Goal: Register for event/course

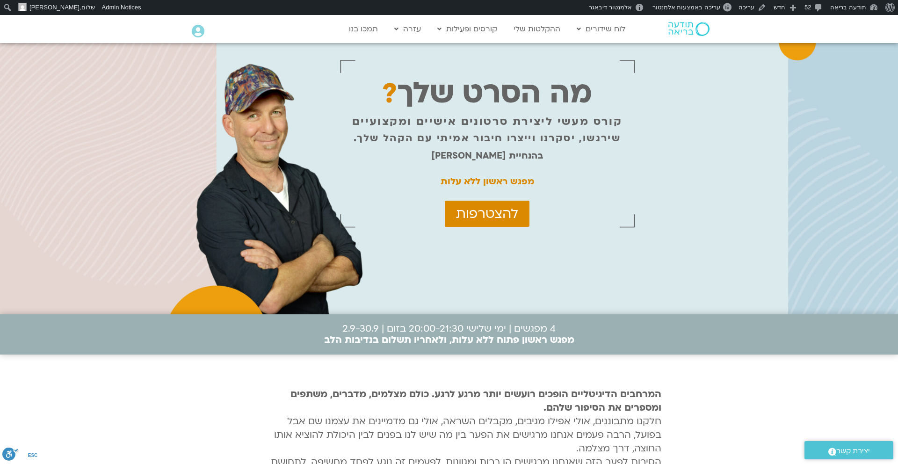
scroll to position [9, 0]
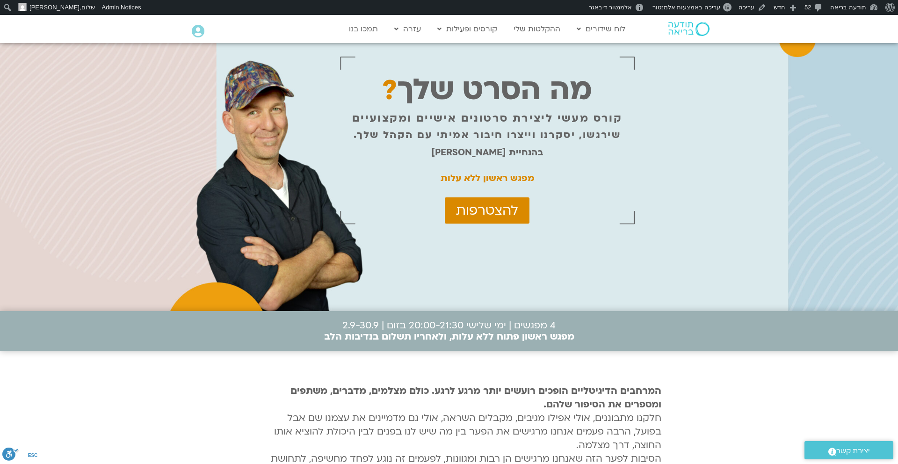
click at [506, 177] on strong "מפגש ראשון ללא עלות" at bounding box center [488, 178] width 94 height 12
copy div "מפגש ראשון ללא עלות"
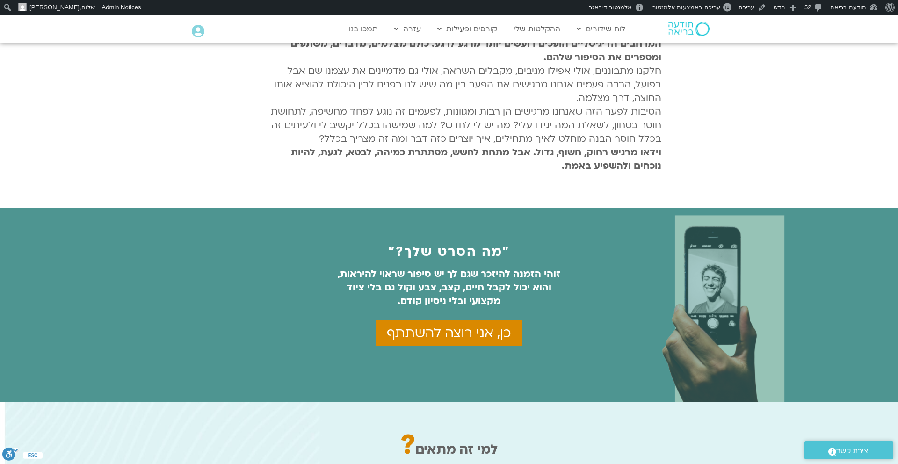
scroll to position [0, 0]
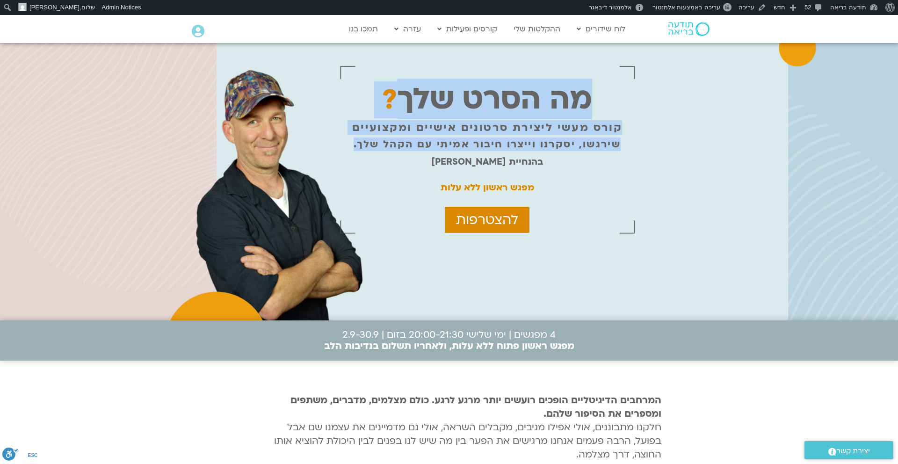
drag, startPoint x: 606, startPoint y: 97, endPoint x: 356, endPoint y: 184, distance: 264.3
click at [356, 184] on div "מה הסרט שלך ? קורס מעשי ליצירת סרטונים אישיים ומקצועיים שירגשו, יסקרנו וייצרו ח…" at bounding box center [487, 150] width 295 height 176
copy div "מה הסרט שלך ? קורס מעשי ליצירת סרטונים אישיים ומקצועיים שירגשו, יסקרנו וייצרו ח…"
click at [554, 149] on p "שירגשו, יסקרנו וייצרו חיבור אמיתי עם הקהל שלך." at bounding box center [487, 144] width 267 height 12
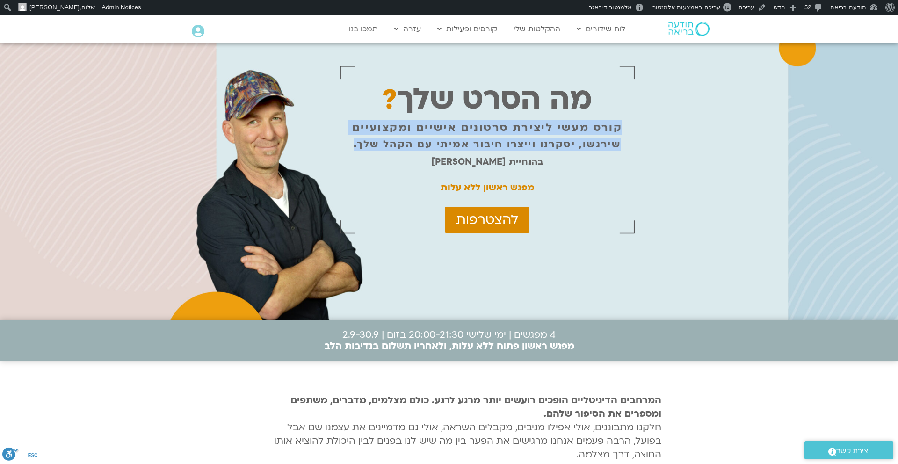
drag, startPoint x: 624, startPoint y: 127, endPoint x: 351, endPoint y: 191, distance: 280.5
click at [351, 191] on div "מה הסרט שלך ? קורס מעשי ליצירת סרטונים אישיים ומקצועיים שירגשו, יסקרנו וייצרו ח…" at bounding box center [487, 150] width 295 height 176
copy div "קורס מעשי ליצירת סרטונים אישיים ומקצועיים שירגשו, יסקרנו וייצרו חיבור אמיתי עם …"
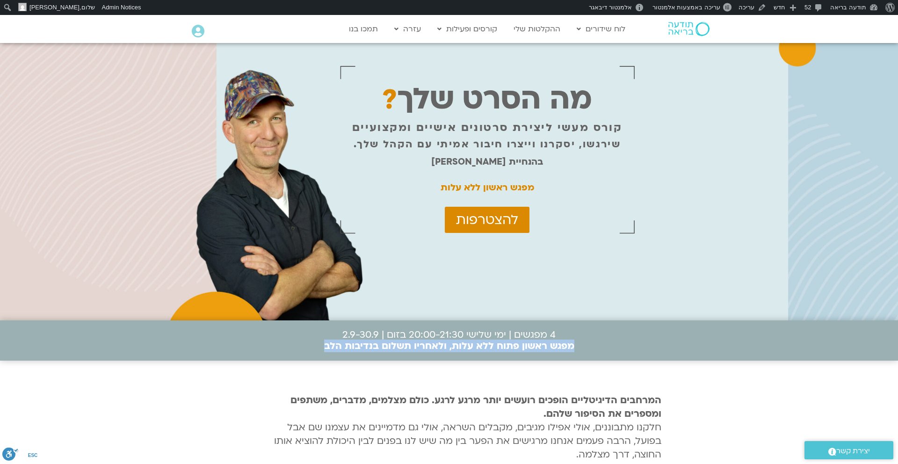
drag, startPoint x: 315, startPoint y: 347, endPoint x: 581, endPoint y: 346, distance: 265.6
click at [581, 346] on div "4 מפגשים | ימי שלישי 20:00-21:30 בזום | 2.9-30.9 מפגש ראשון פתוח ללא עלות, ולאח…" at bounding box center [448, 340] width 383 height 40
copy b "מפגש ראשון פתוח ללא עלות, ולאחריו תשלום בנדיבות הלב"
click at [483, 337] on p "4 מפגשים | ימי שלישי 20:00-21:30 בזום | 2.9-30.9 מפגש ראשון פתוח ללא עלות, ולאח…" at bounding box center [449, 340] width 250 height 22
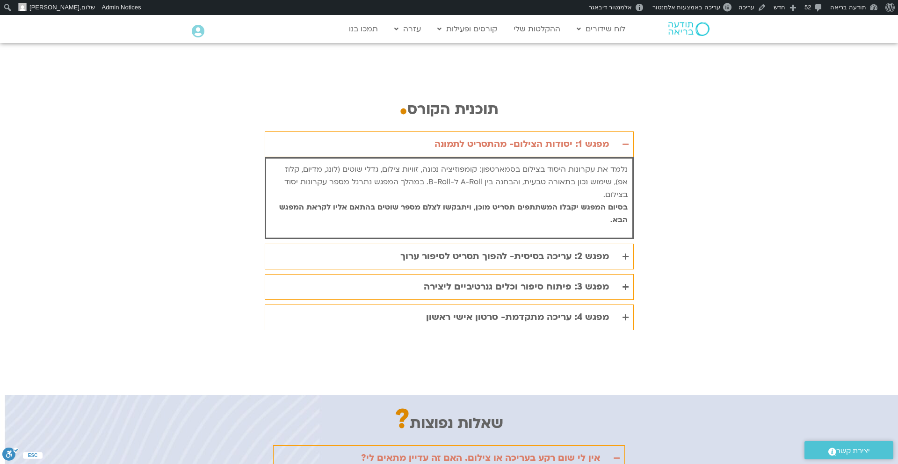
scroll to position [1860, 0]
click at [578, 247] on div "מפגש 2: עריכה בסיסית- להפוך תסריט לסיפור ערוך" at bounding box center [504, 254] width 209 height 15
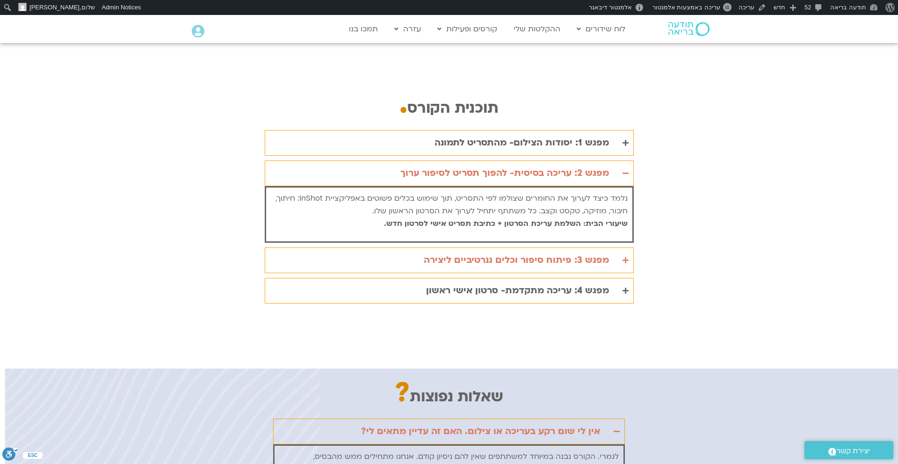
click at [578, 253] on div "מפגש 3: פיתוח סיפור וכלים גנרטיביים ליצירה" at bounding box center [516, 260] width 185 height 15
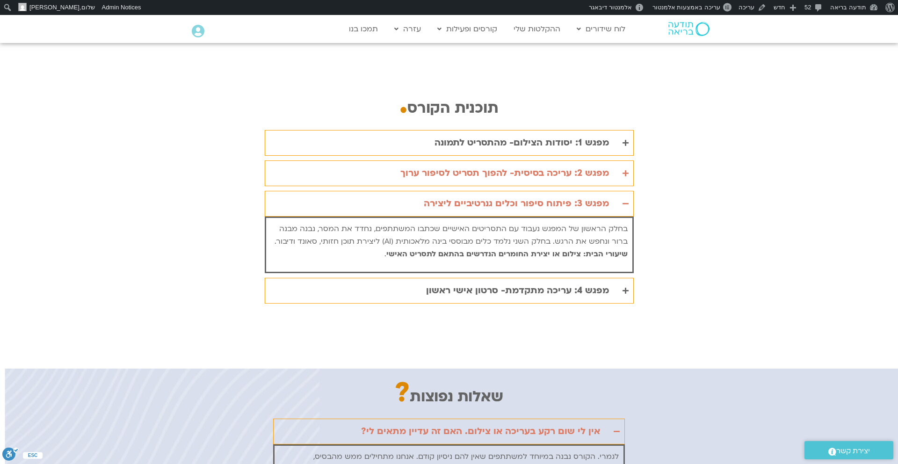
click at [574, 166] on div "מפגש 2: עריכה בסיסית- להפוך תסריט לסיפור ערוך" at bounding box center [504, 173] width 209 height 15
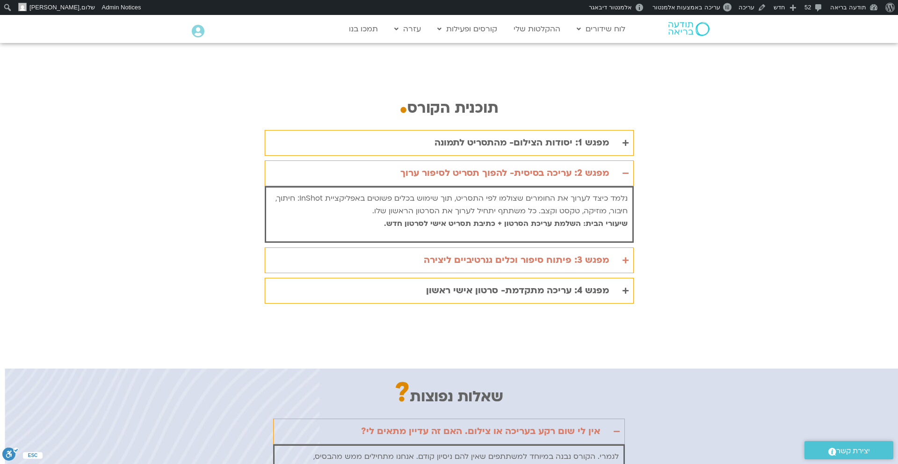
click at [569, 253] on div "מפגש 3: פיתוח סיפור וכלים גנרטיביים ליצירה" at bounding box center [516, 260] width 185 height 15
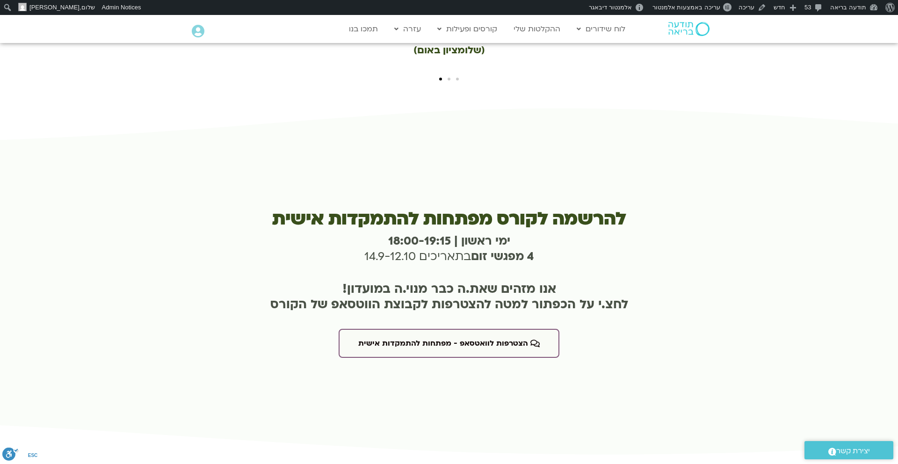
scroll to position [2970, 0]
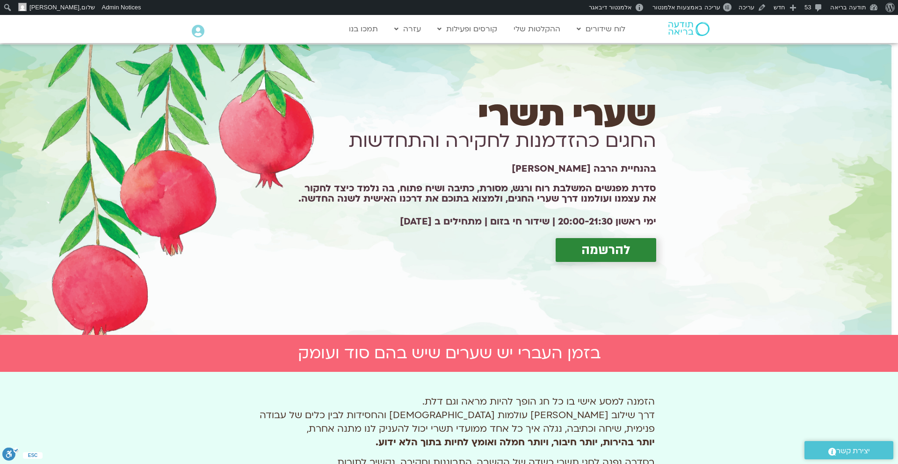
click at [585, 246] on span "להרשמה" at bounding box center [605, 250] width 49 height 14
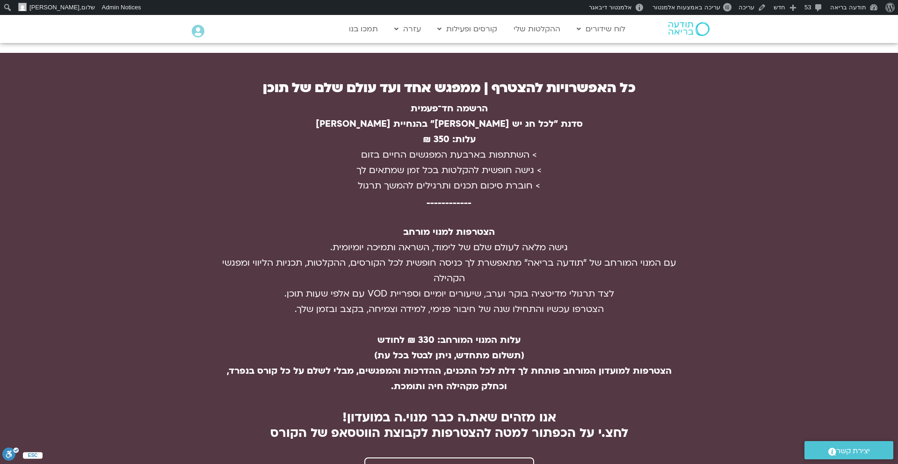
scroll to position [1749, 0]
